Goal: Task Accomplishment & Management: Use online tool/utility

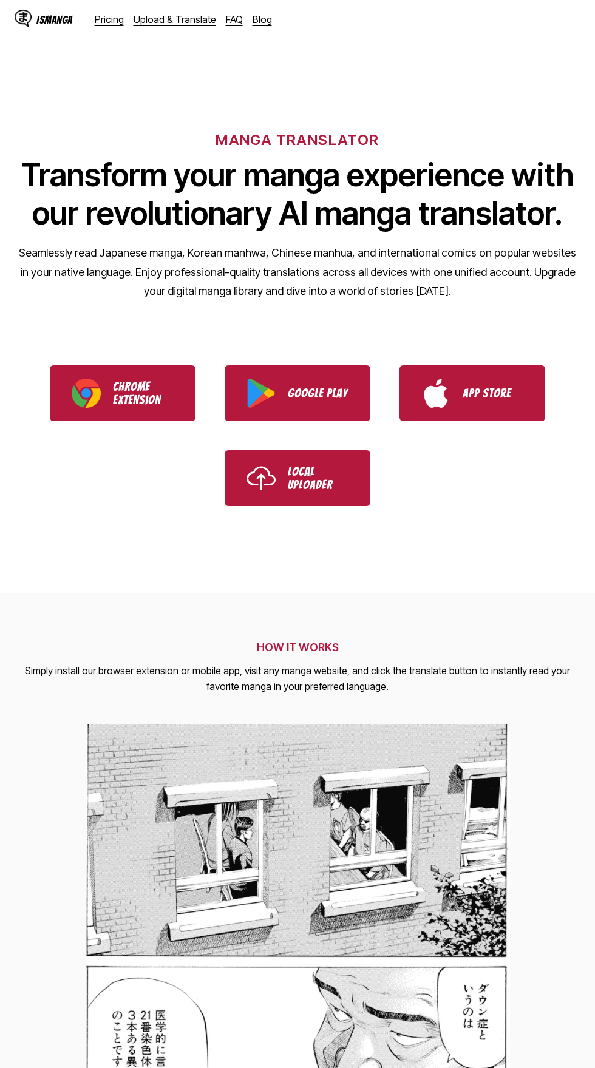
click at [188, 17] on link "Upload & Translate" at bounding box center [175, 19] width 83 height 12
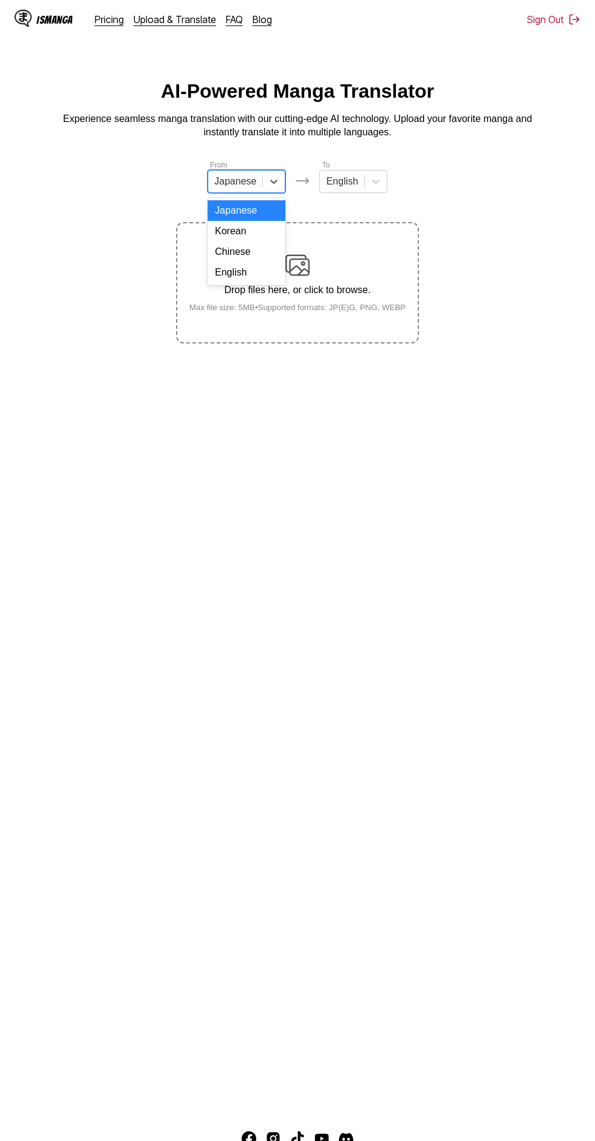
click at [266, 279] on div "English" at bounding box center [247, 272] width 78 height 21
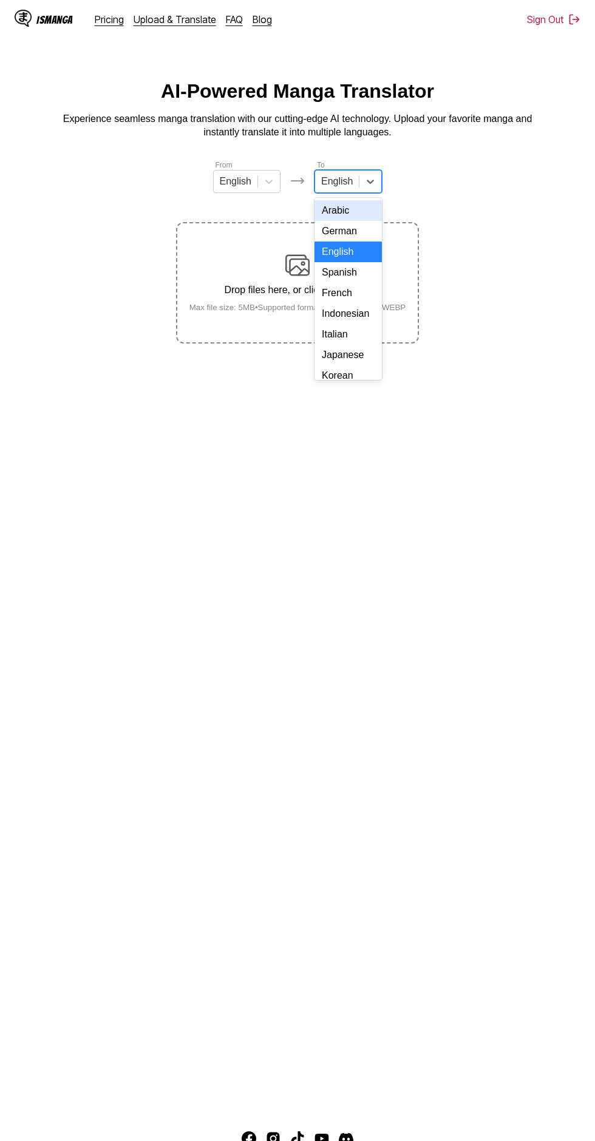
click at [355, 314] on div "Indonesian" at bounding box center [347, 313] width 67 height 21
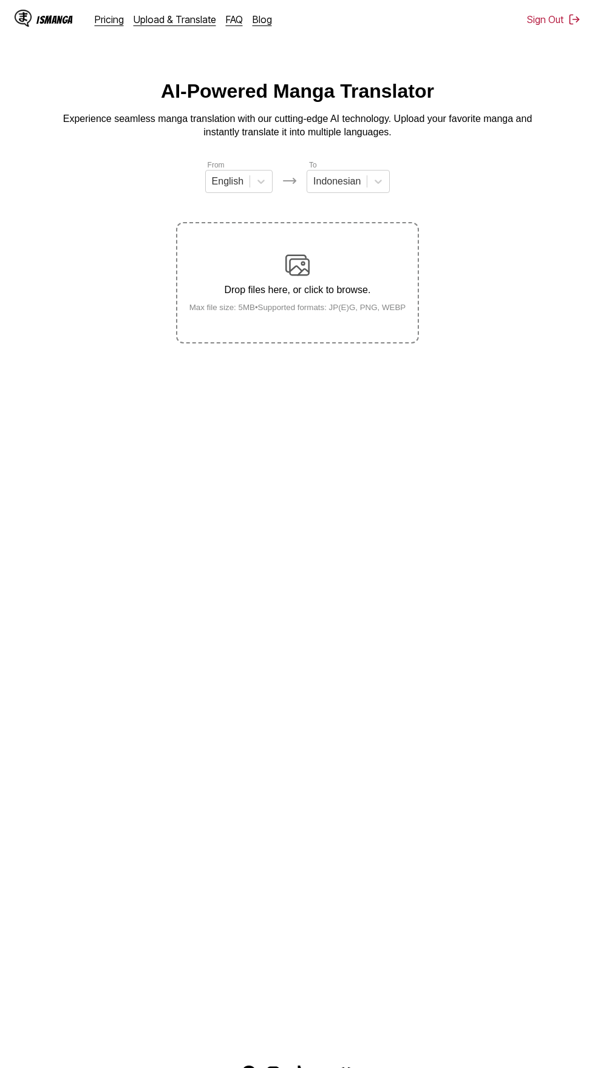
click at [296, 253] on img at bounding box center [297, 265] width 24 height 24
click at [0, 0] on input "Drop files here, or click to browse. Max file size: 5MB • Supported formats: JP…" at bounding box center [0, 0] width 0 height 0
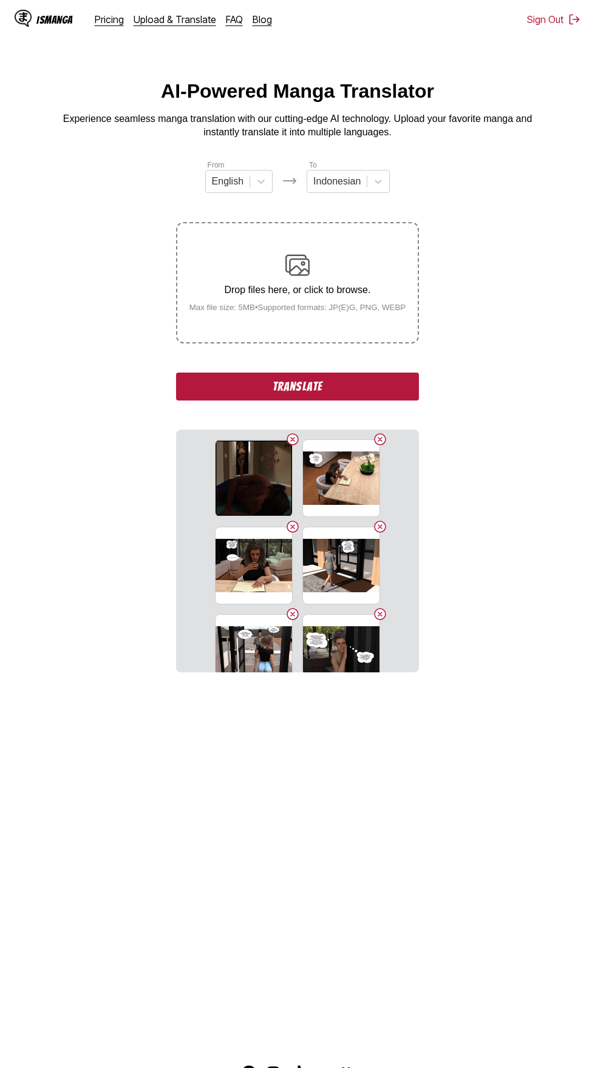
click at [386, 373] on button "Translate" at bounding box center [297, 387] width 243 height 28
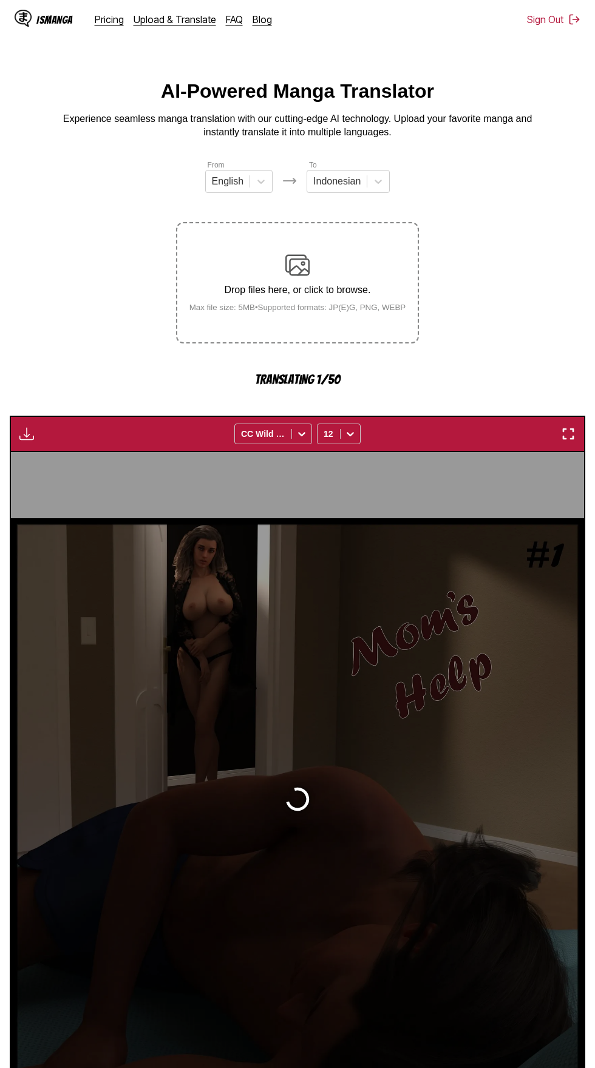
scroll to position [58, 0]
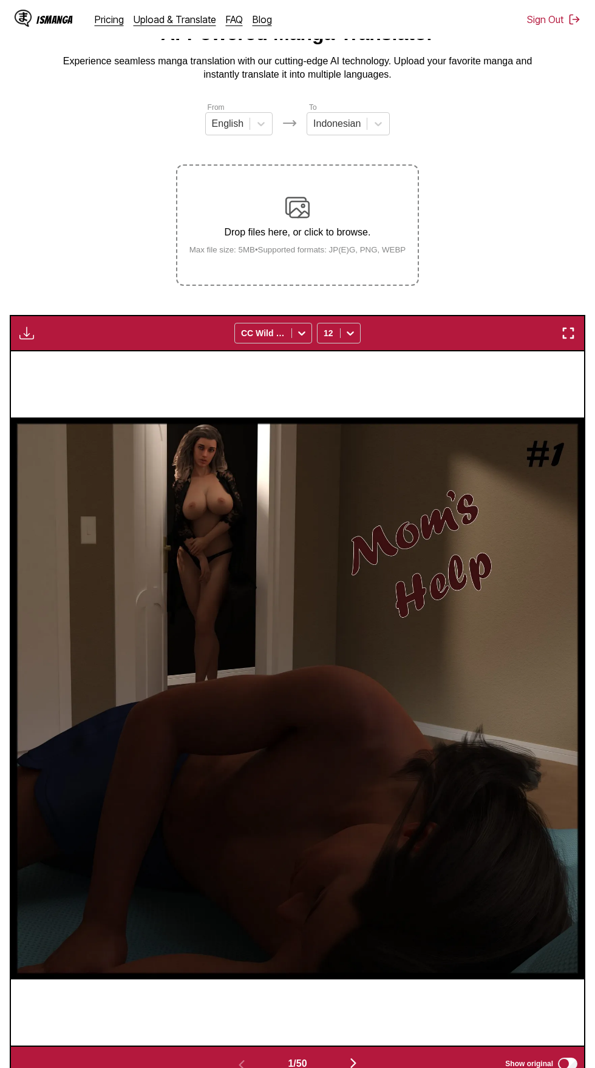
click at [28, 326] on img "button" at bounding box center [26, 333] width 15 height 15
click at [63, 359] on button "Download All" at bounding box center [60, 373] width 78 height 29
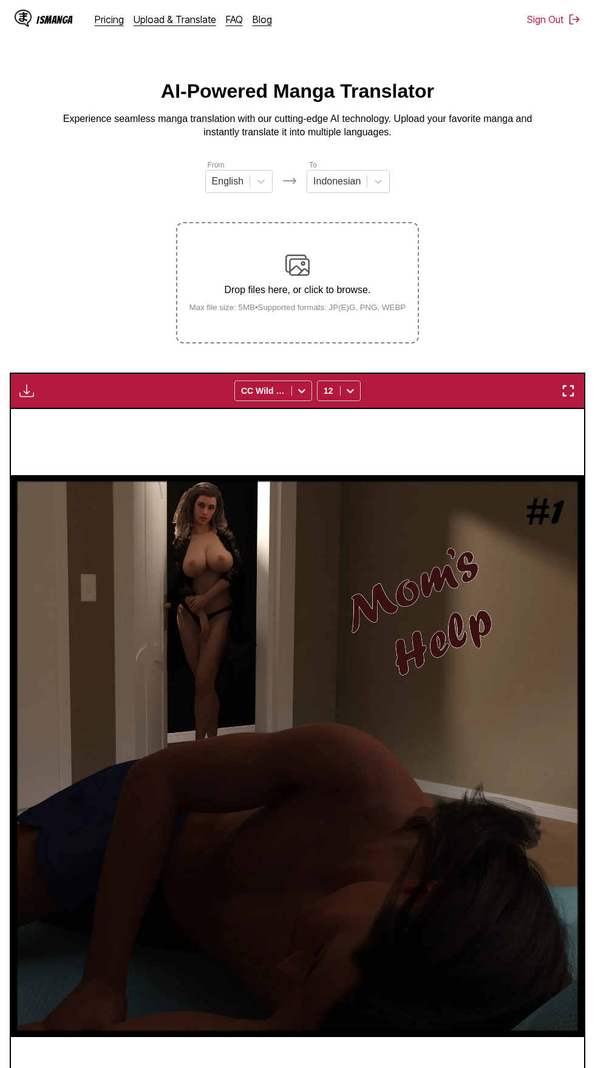
scroll to position [70, 0]
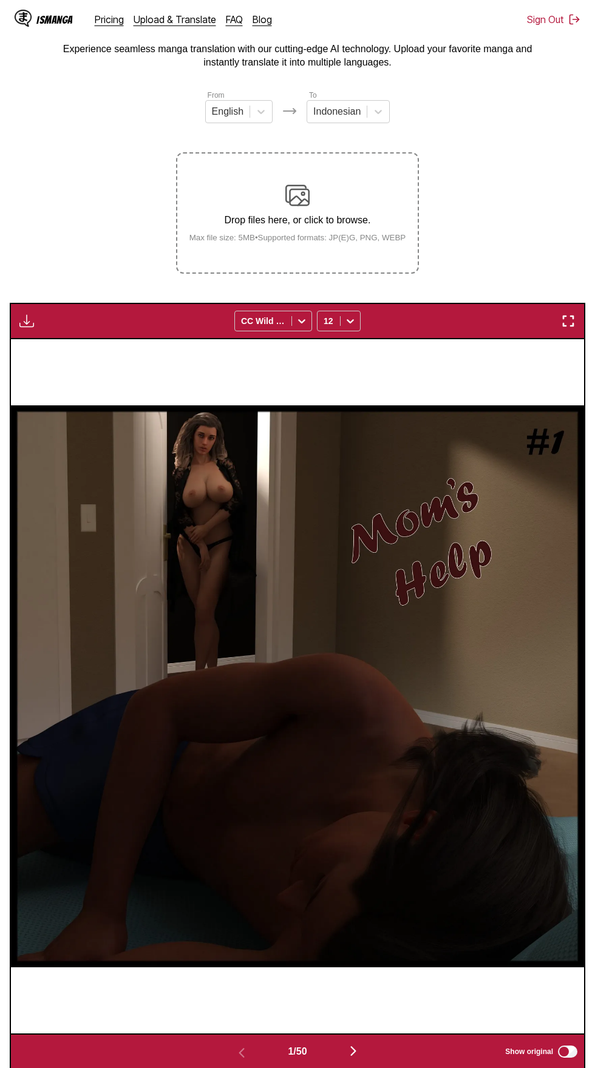
click at [18, 313] on button "button" at bounding box center [27, 321] width 22 height 16
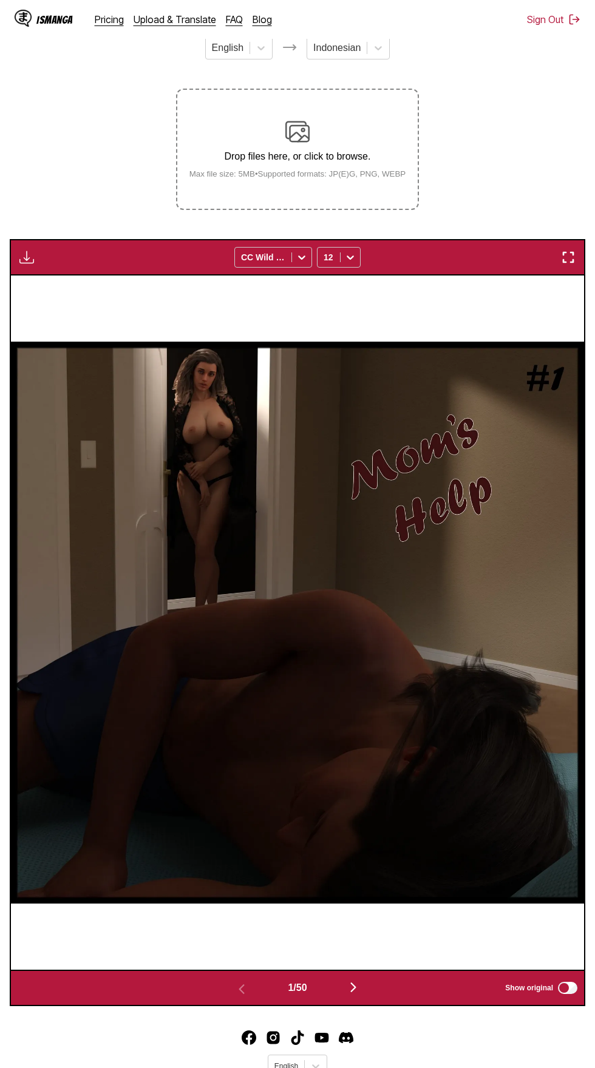
scroll to position [228, 0]
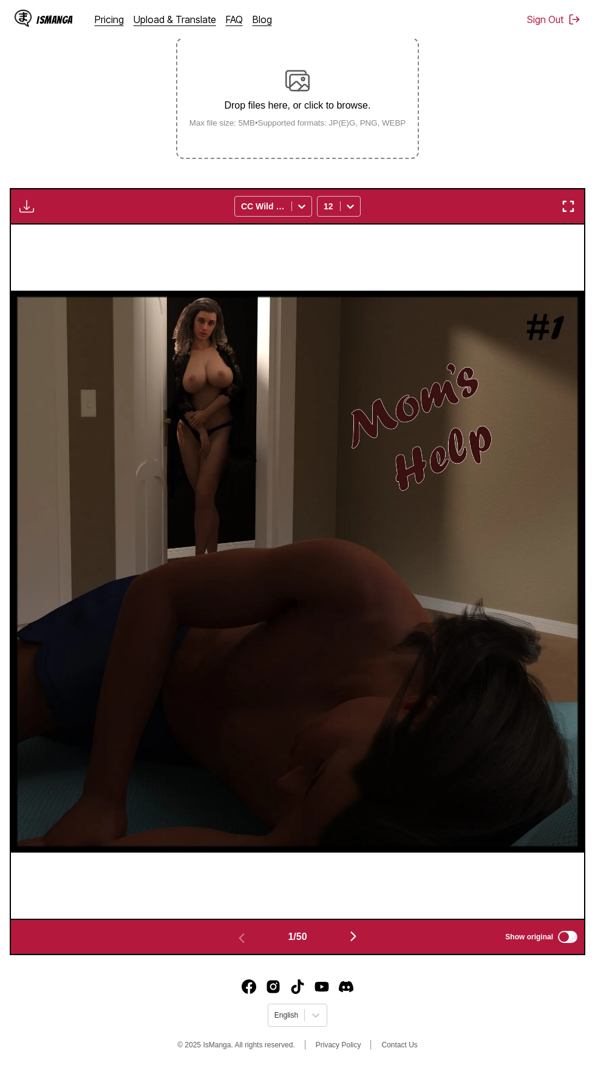
click at [349, 929] on img "button" at bounding box center [353, 936] width 15 height 15
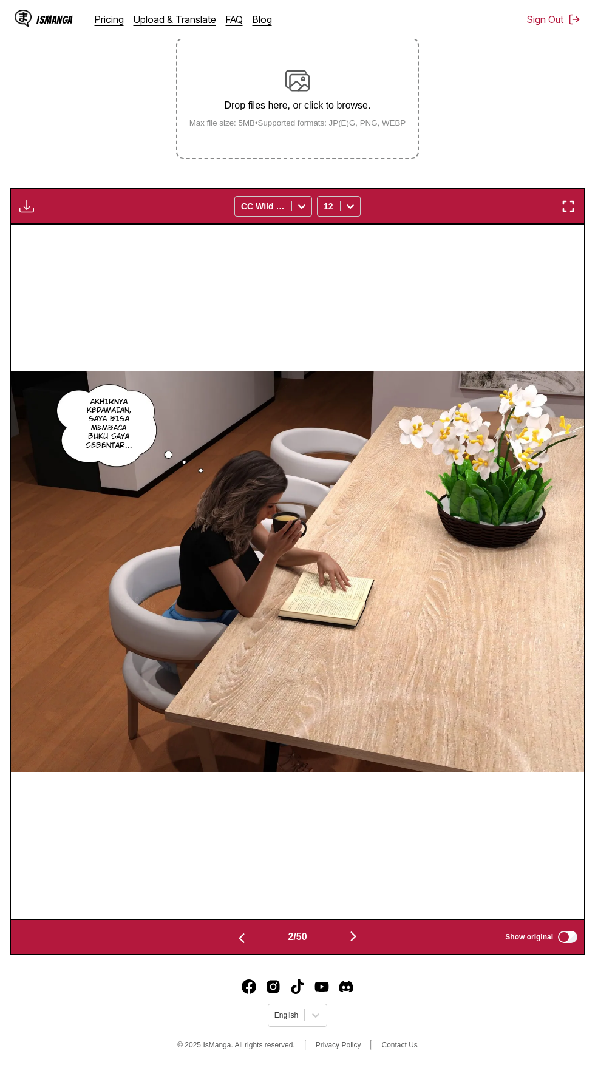
click at [353, 929] on img "button" at bounding box center [353, 936] width 15 height 15
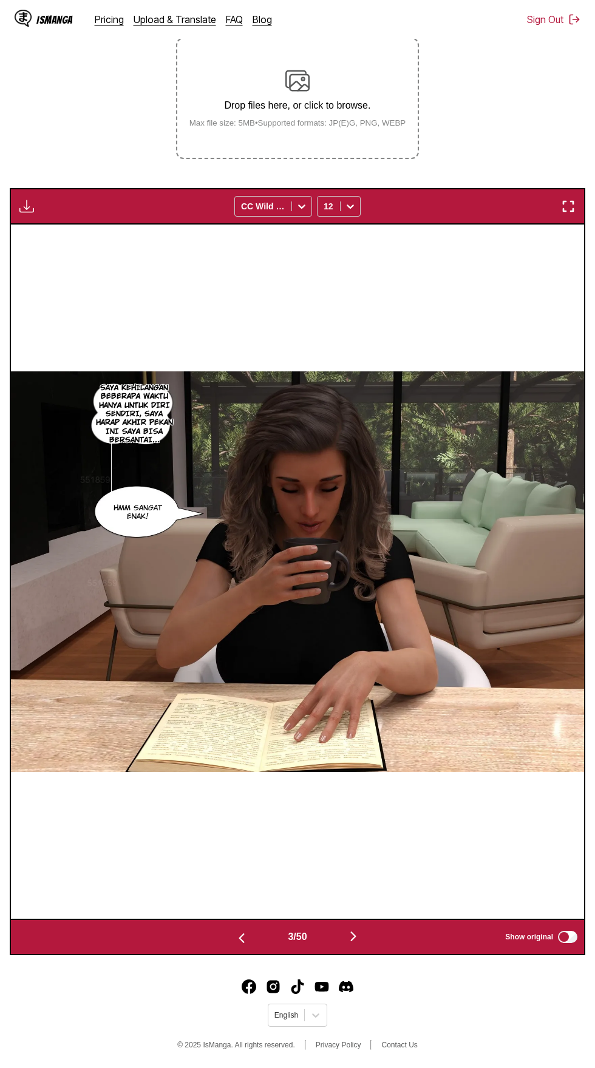
click at [360, 902] on main "AI-Powered Manga Translator Experience seamless manga translation with our cutt…" at bounding box center [297, 426] width 595 height 1060
click at [354, 929] on img "button" at bounding box center [353, 936] width 15 height 15
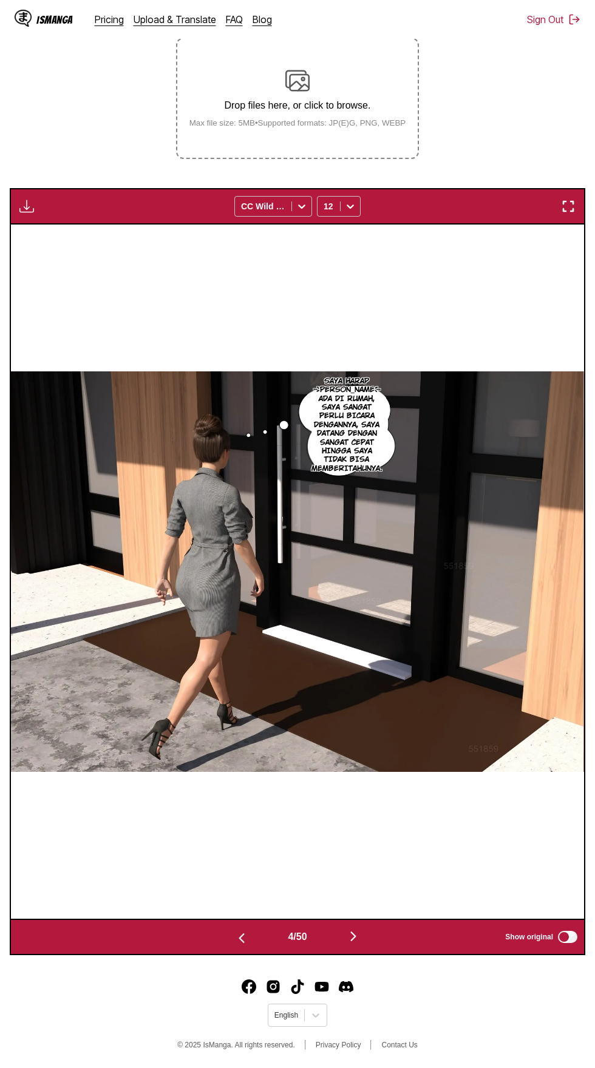
click at [348, 929] on img "button" at bounding box center [353, 936] width 15 height 15
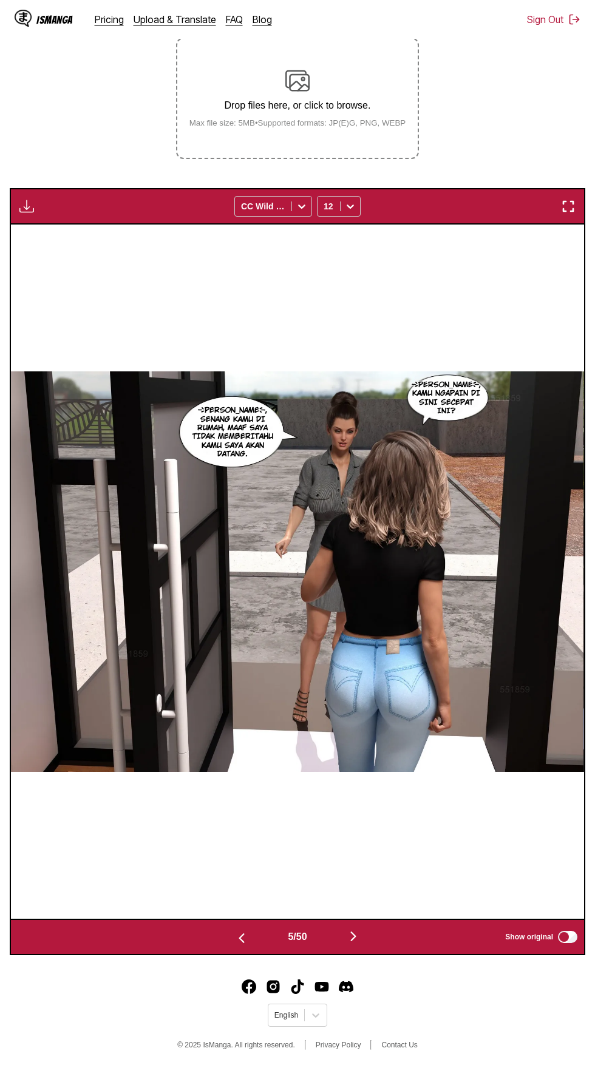
click at [350, 898] on main "AI-Powered Manga Translator Experience seamless manga translation with our cutt…" at bounding box center [297, 426] width 595 height 1060
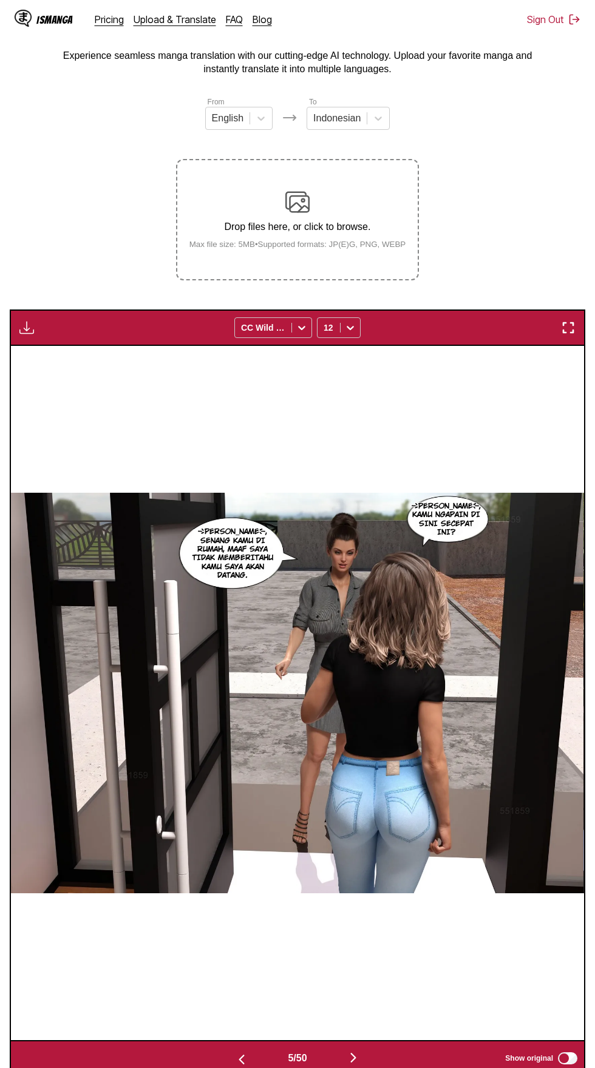
scroll to position [0, 0]
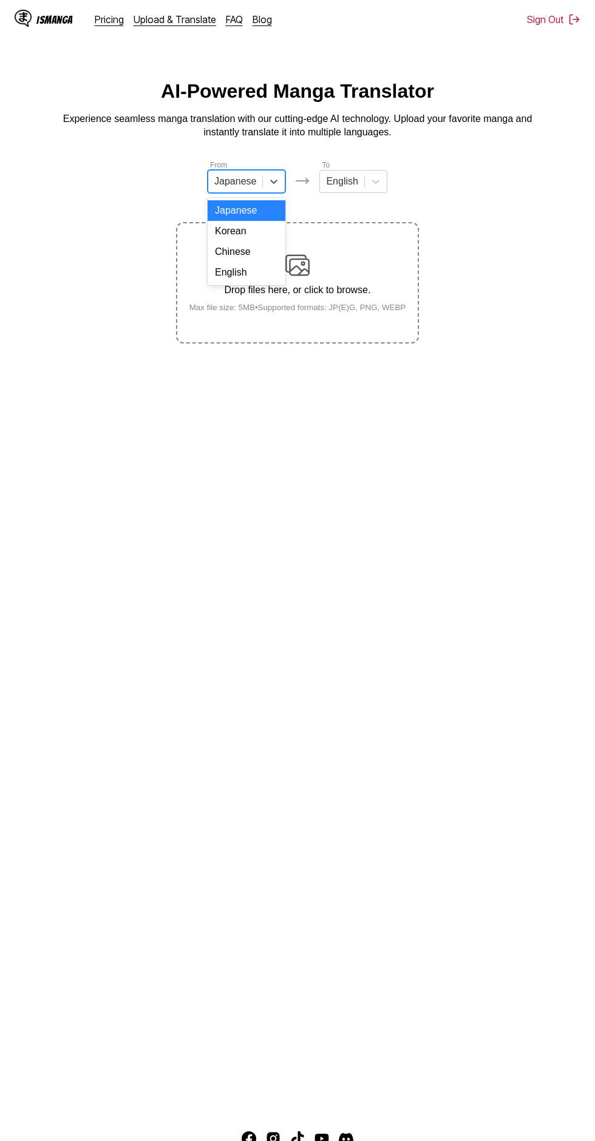
click at [265, 272] on div "English" at bounding box center [247, 272] width 78 height 21
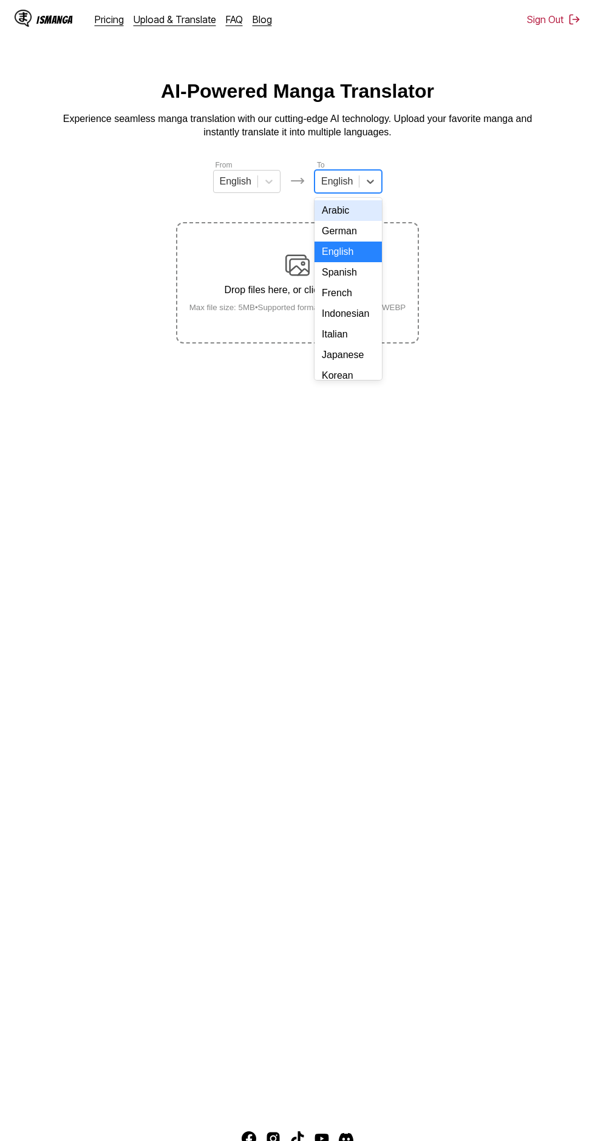
click at [354, 306] on div "Indonesian" at bounding box center [347, 313] width 67 height 21
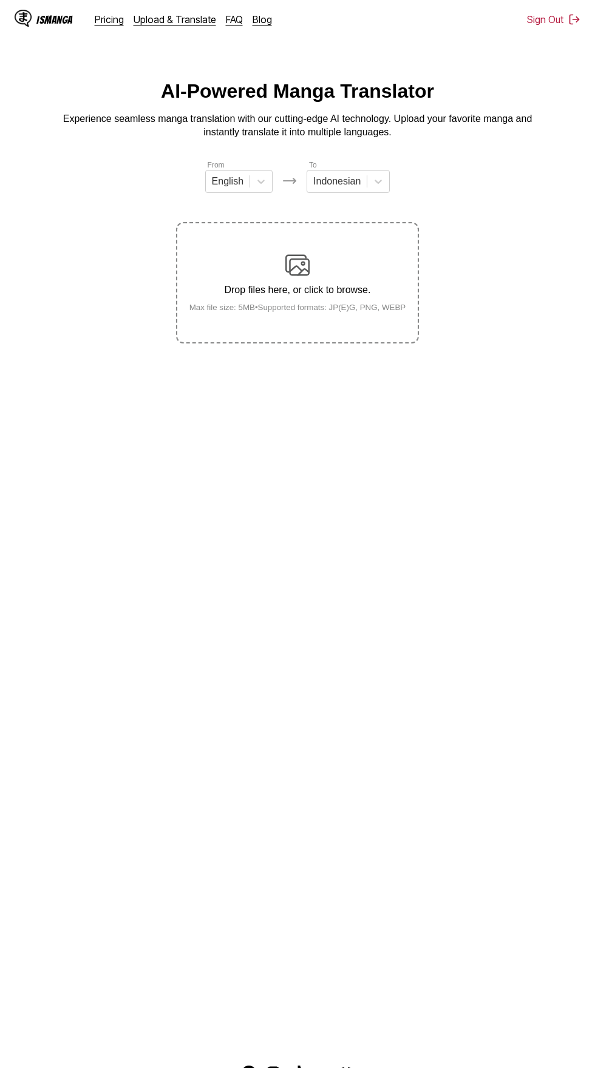
click at [297, 285] on p "Drop files here, or click to browse." at bounding box center [298, 290] width 236 height 11
click at [0, 0] on input "Drop files here, or click to browse. Max file size: 5MB • Supported formats: JP…" at bounding box center [0, 0] width 0 height 0
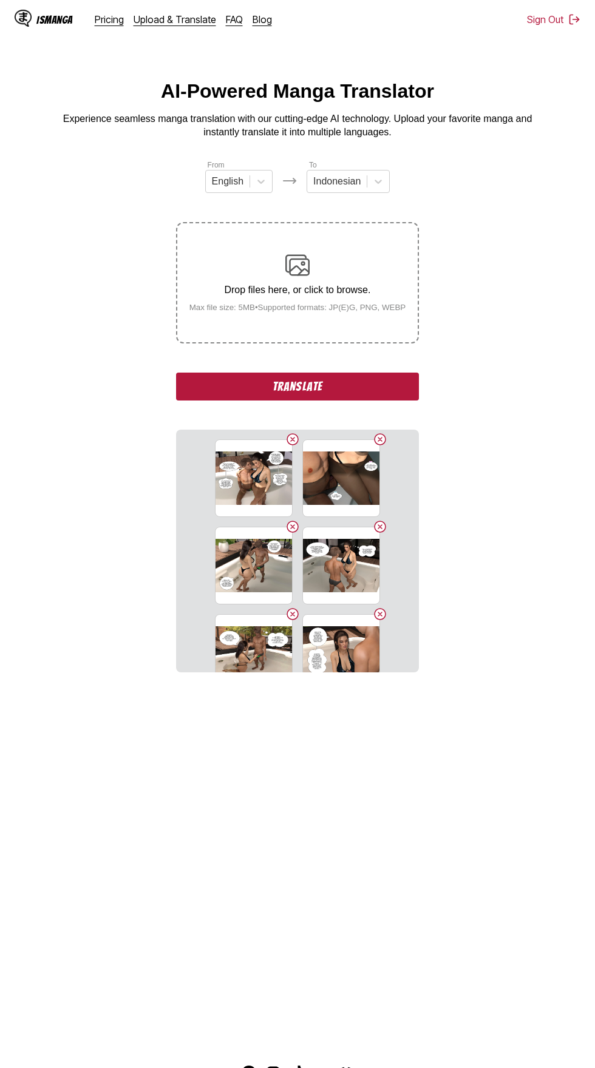
click at [229, 377] on button "Translate" at bounding box center [297, 387] width 243 height 28
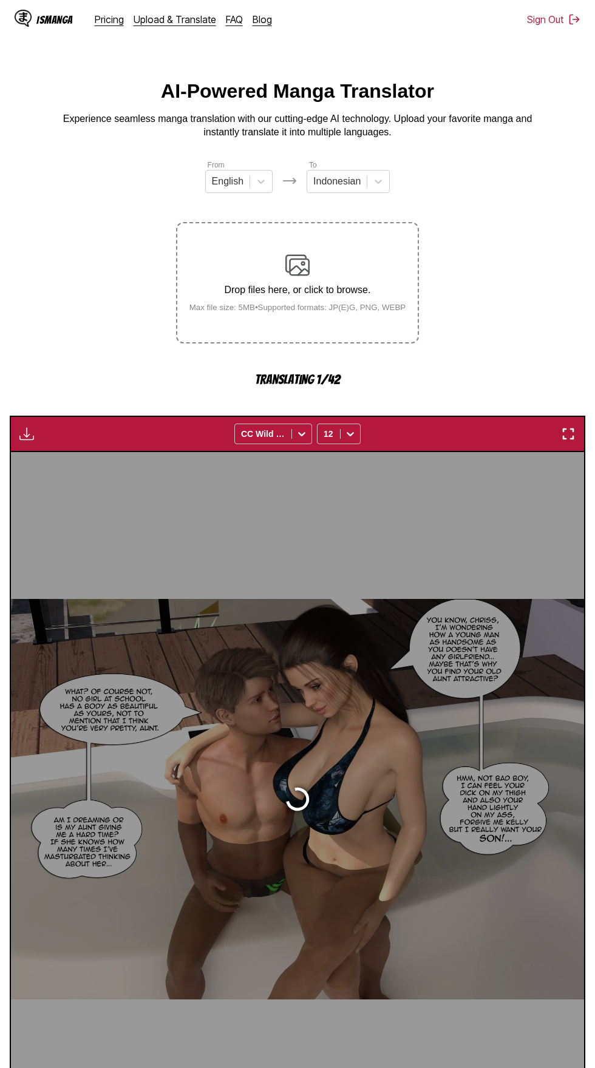
scroll to position [58, 0]
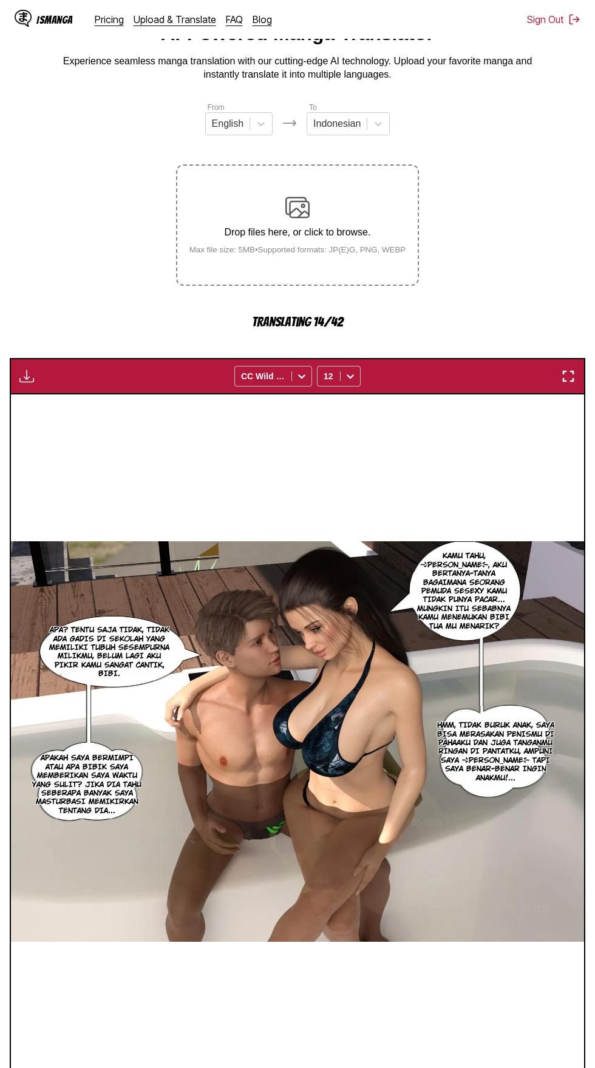
click at [177, 394] on div "KAMU TAHU, CHRISS, AKU BERTANYA-TANYA BAGAIMANA SEORANG PEMUDA SESEXY KAMU TIDA…" at bounding box center [297, 741] width 573 height 694
click at [189, 394] on div "KAMU TAHU, CHRISS, AKU BERTANYA-TANYA BAGAIMANA SEORANG PEMUDA SESEXY KAMU TIDA…" at bounding box center [297, 741] width 573 height 694
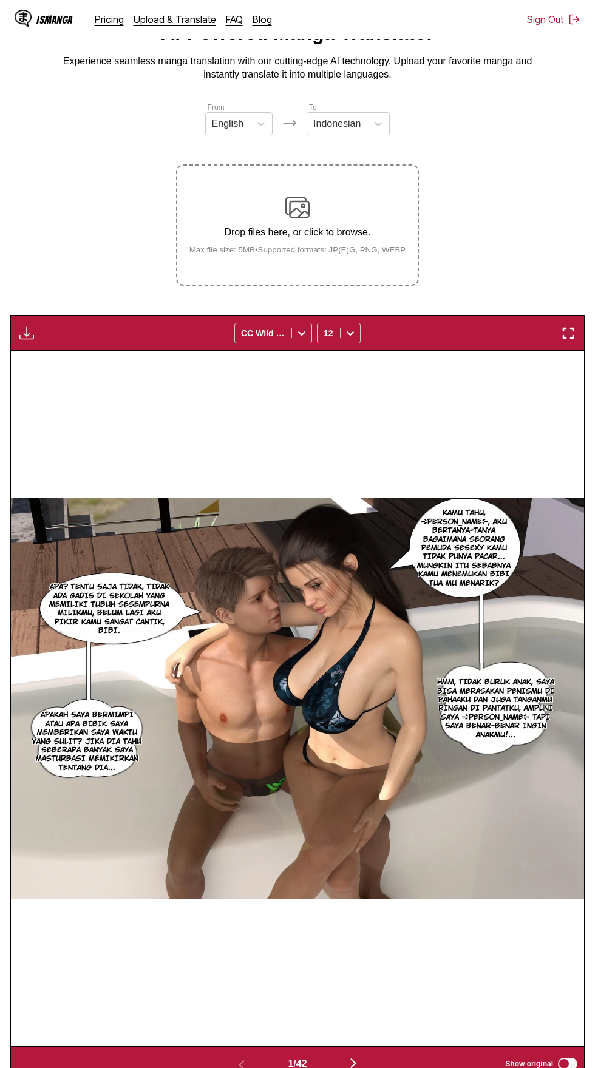
click at [28, 326] on img "button" at bounding box center [26, 333] width 15 height 15
click at [86, 359] on button "Download All" at bounding box center [60, 373] width 78 height 29
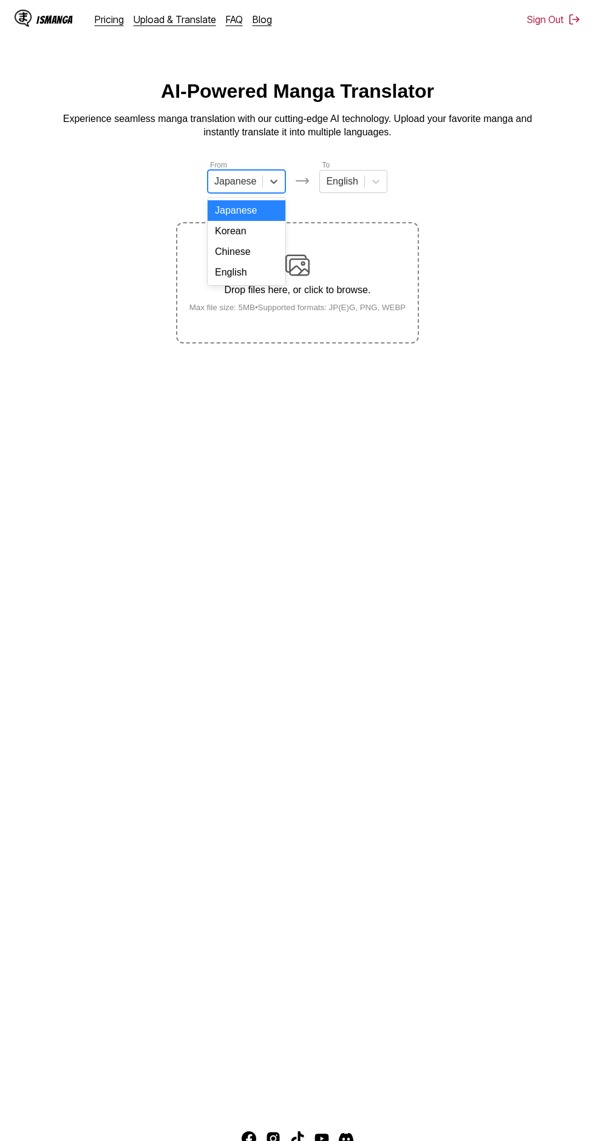
click at [272, 273] on div "English" at bounding box center [247, 272] width 78 height 21
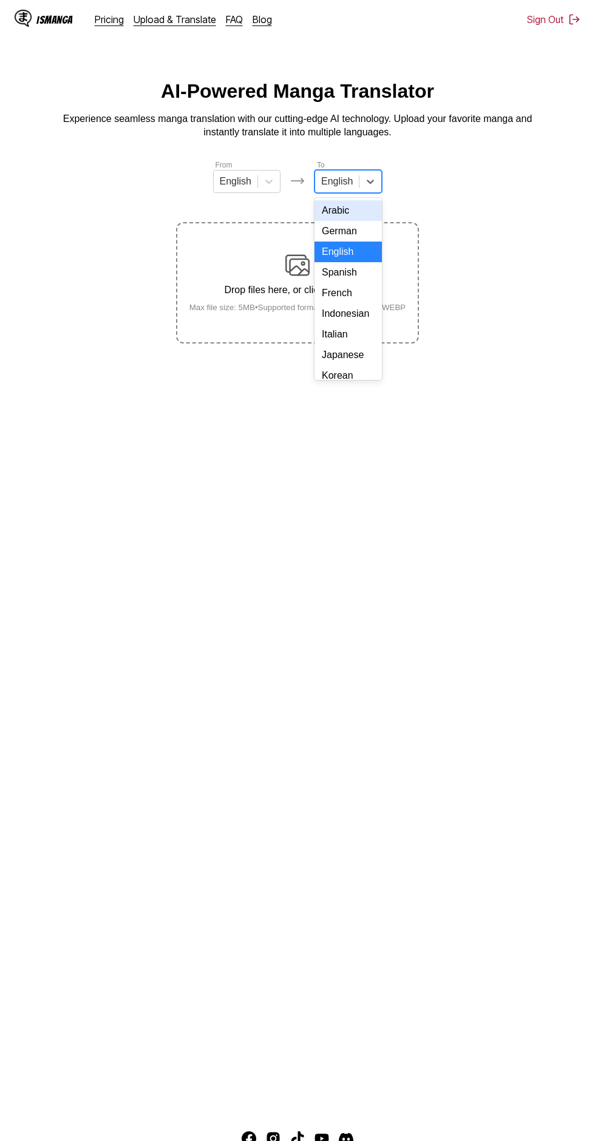
click at [354, 314] on div "Indonesian" at bounding box center [347, 313] width 67 height 21
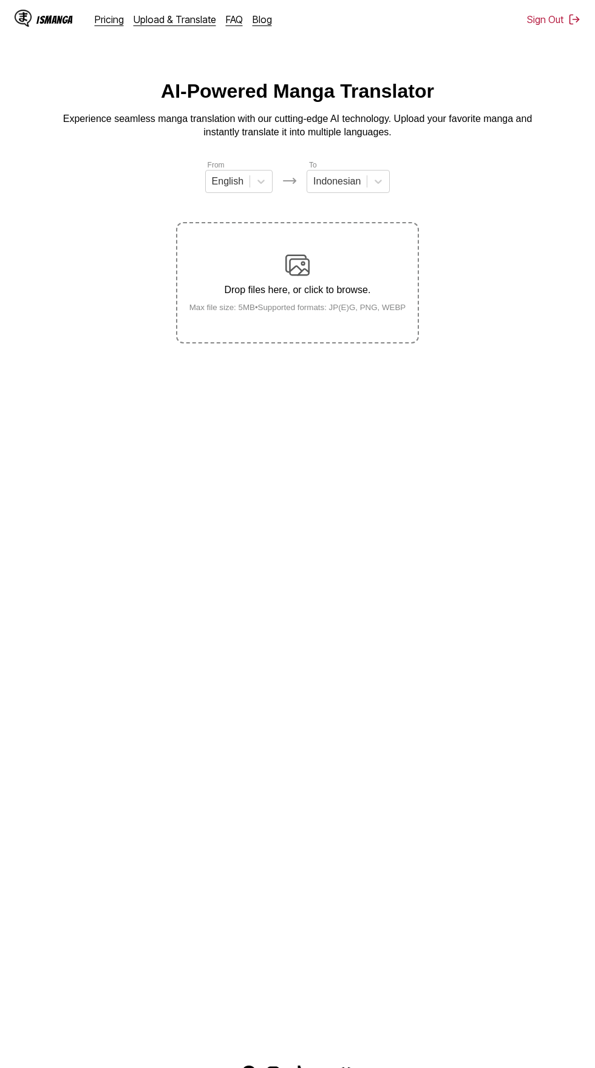
click at [311, 258] on div "Drop files here, or click to browse. Max file size: 5MB • Supported formats: JP…" at bounding box center [298, 282] width 236 height 59
click at [0, 0] on input "Drop files here, or click to browse. Max file size: 5MB • Supported formats: JP…" at bounding box center [0, 0] width 0 height 0
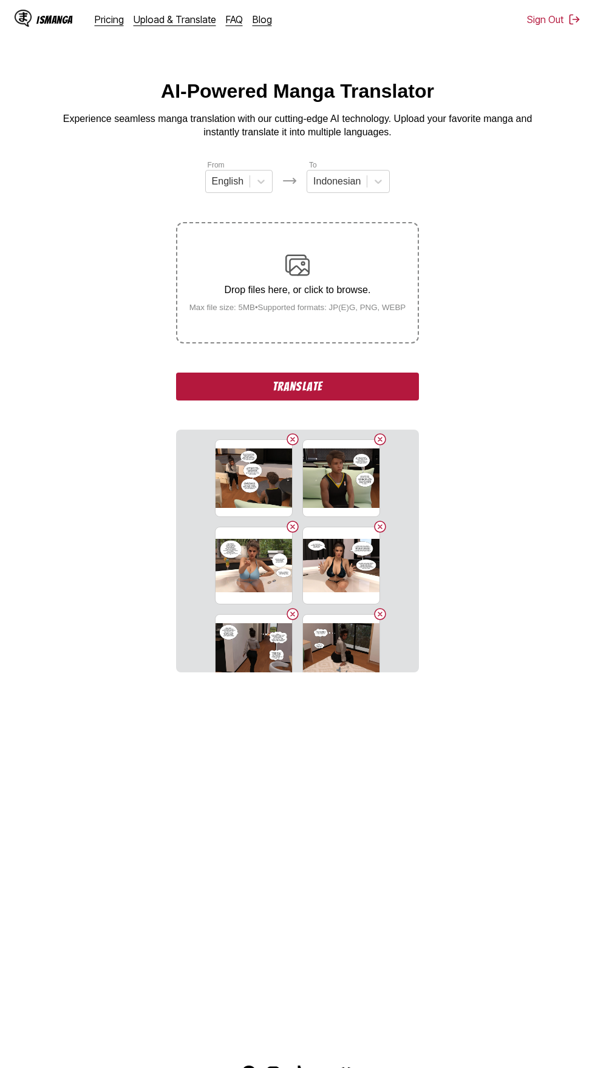
click at [295, 373] on button "Translate" at bounding box center [297, 387] width 243 height 28
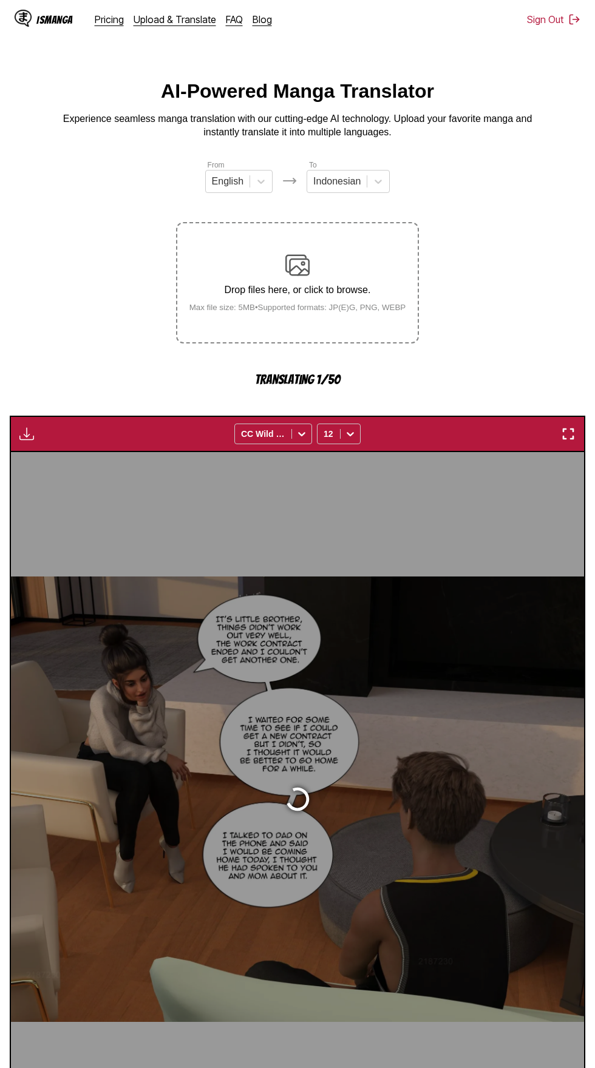
scroll to position [58, 0]
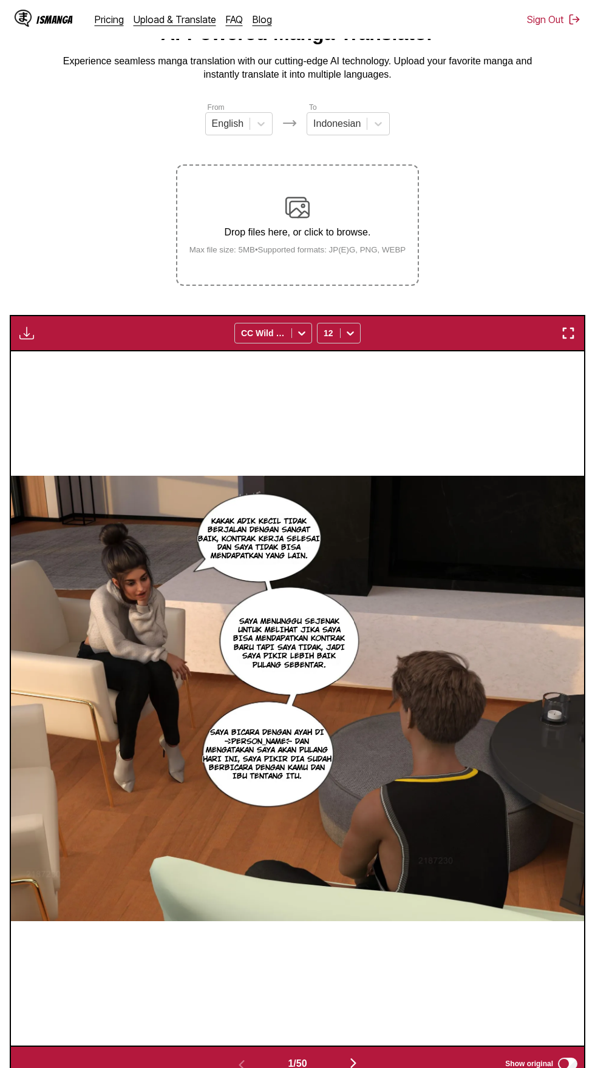
click at [28, 326] on img "button" at bounding box center [26, 333] width 15 height 15
click at [81, 359] on button "Download All" at bounding box center [60, 373] width 78 height 29
